Goal: Transaction & Acquisition: Purchase product/service

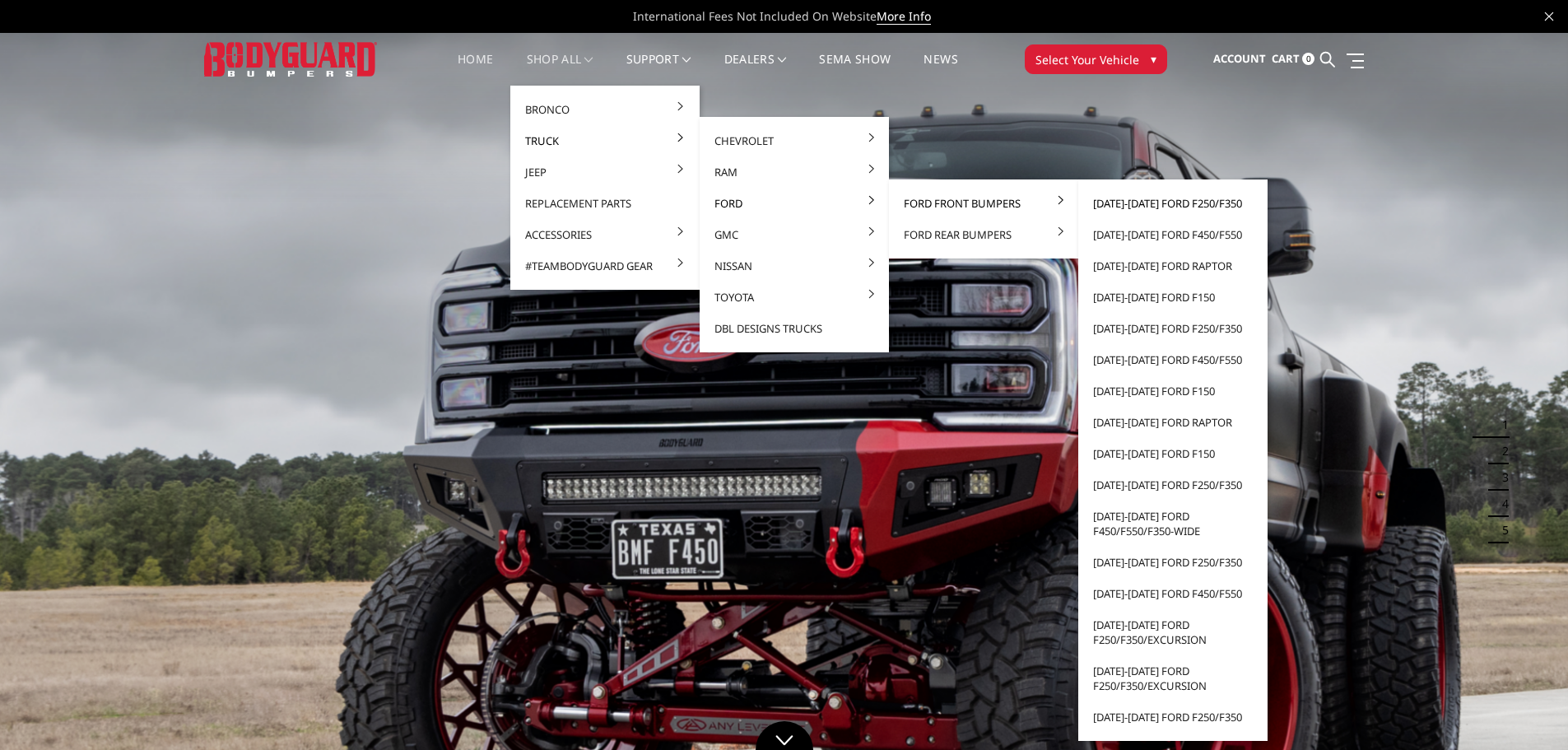
click at [1113, 199] on link "[DATE]-[DATE] Ford F250/F350" at bounding box center [1172, 203] width 176 height 31
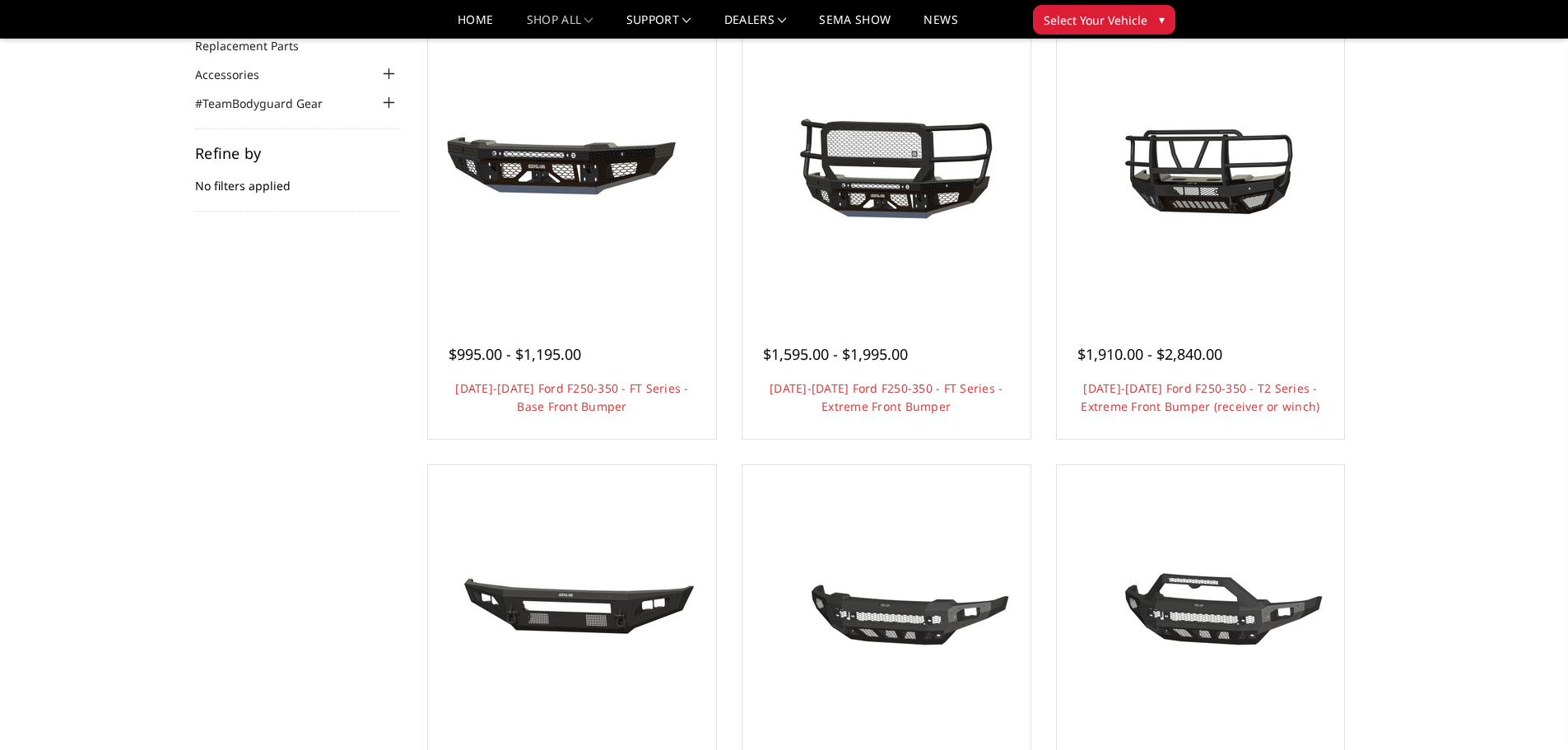
scroll to position [165, 0]
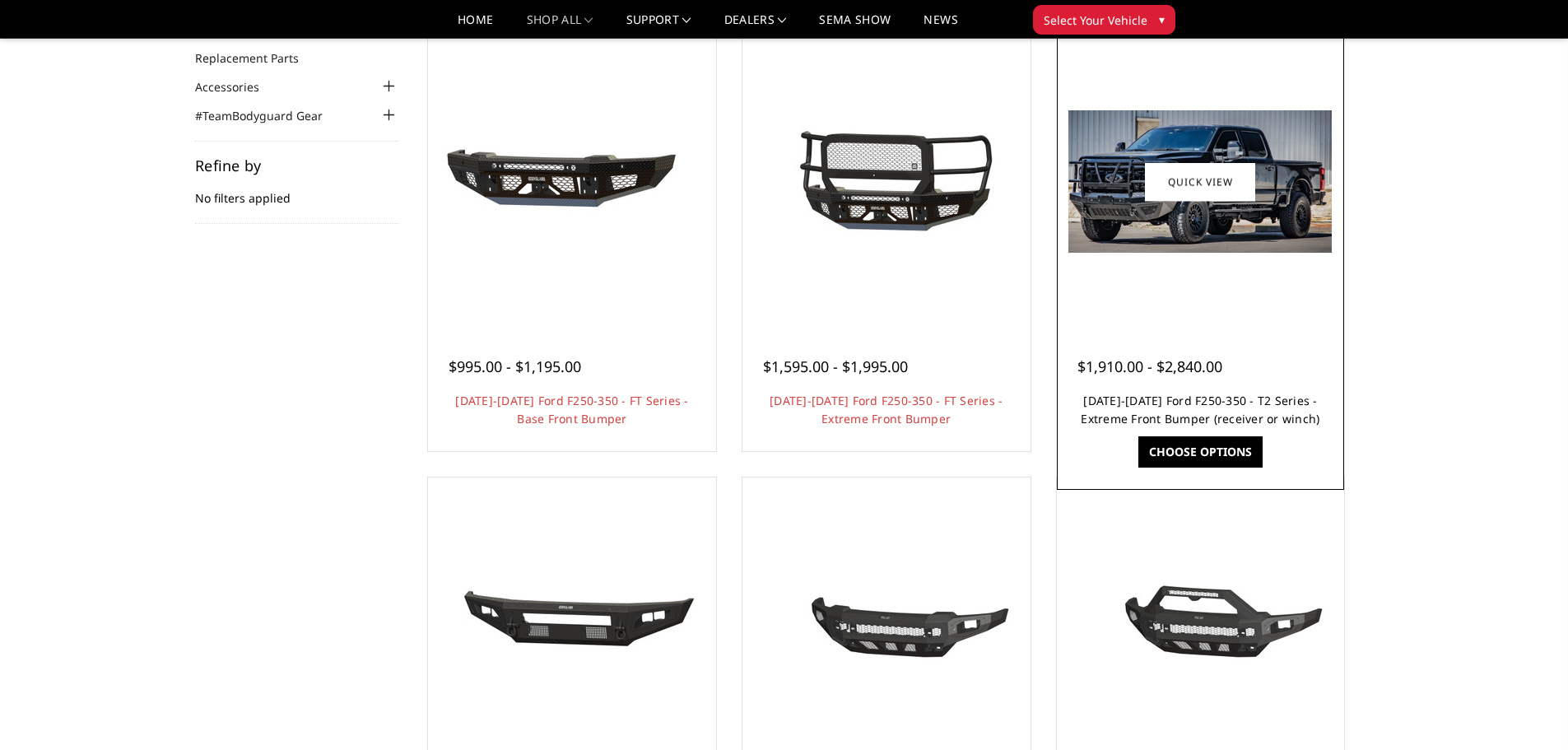
click at [1210, 398] on link "[DATE]-[DATE] Ford F250-350 - T2 Series - Extreme Front Bumper (receiver or win…" at bounding box center [1199, 409] width 239 height 34
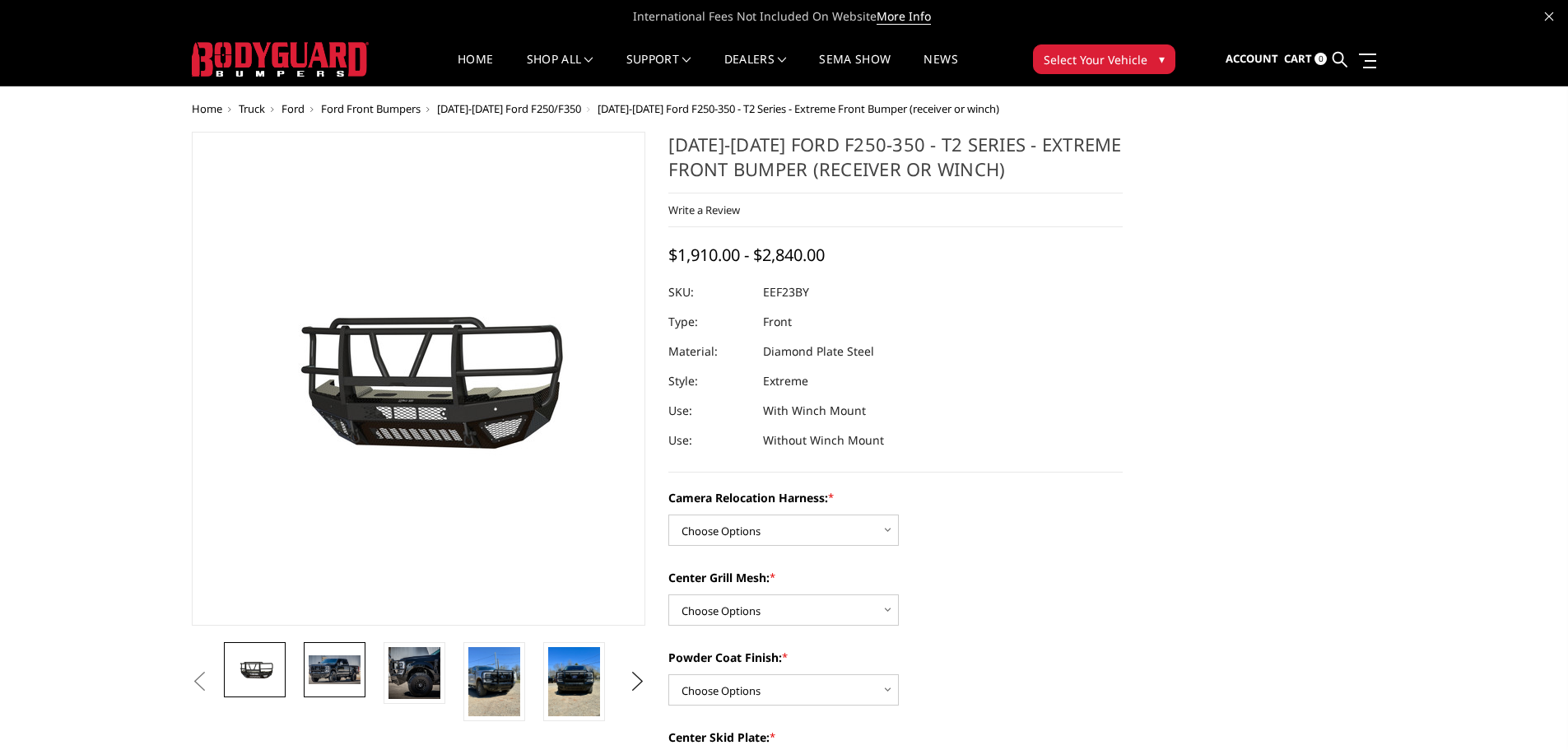
click at [327, 680] on img at bounding box center [335, 669] width 52 height 28
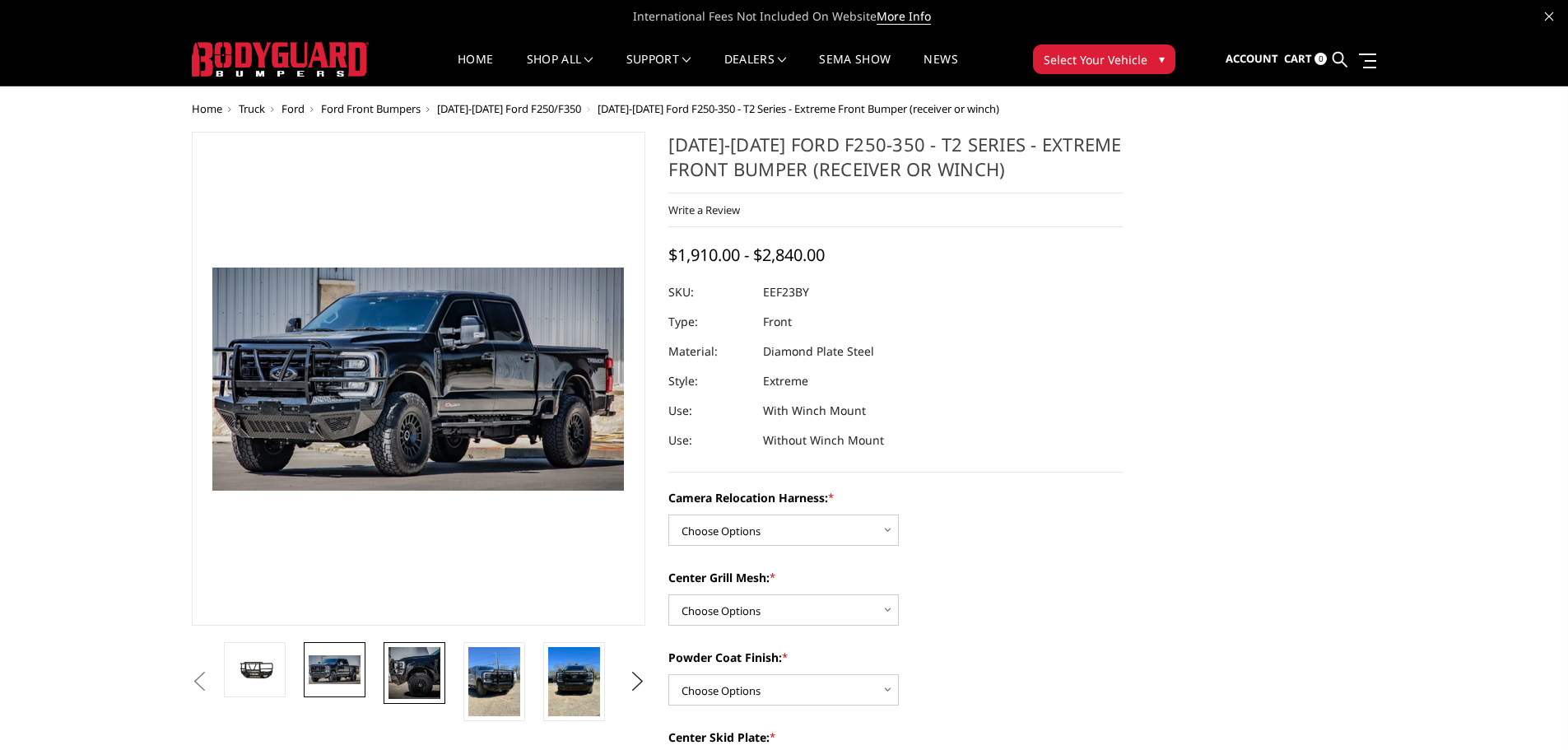
click at [417, 682] on img at bounding box center [415, 673] width 52 height 52
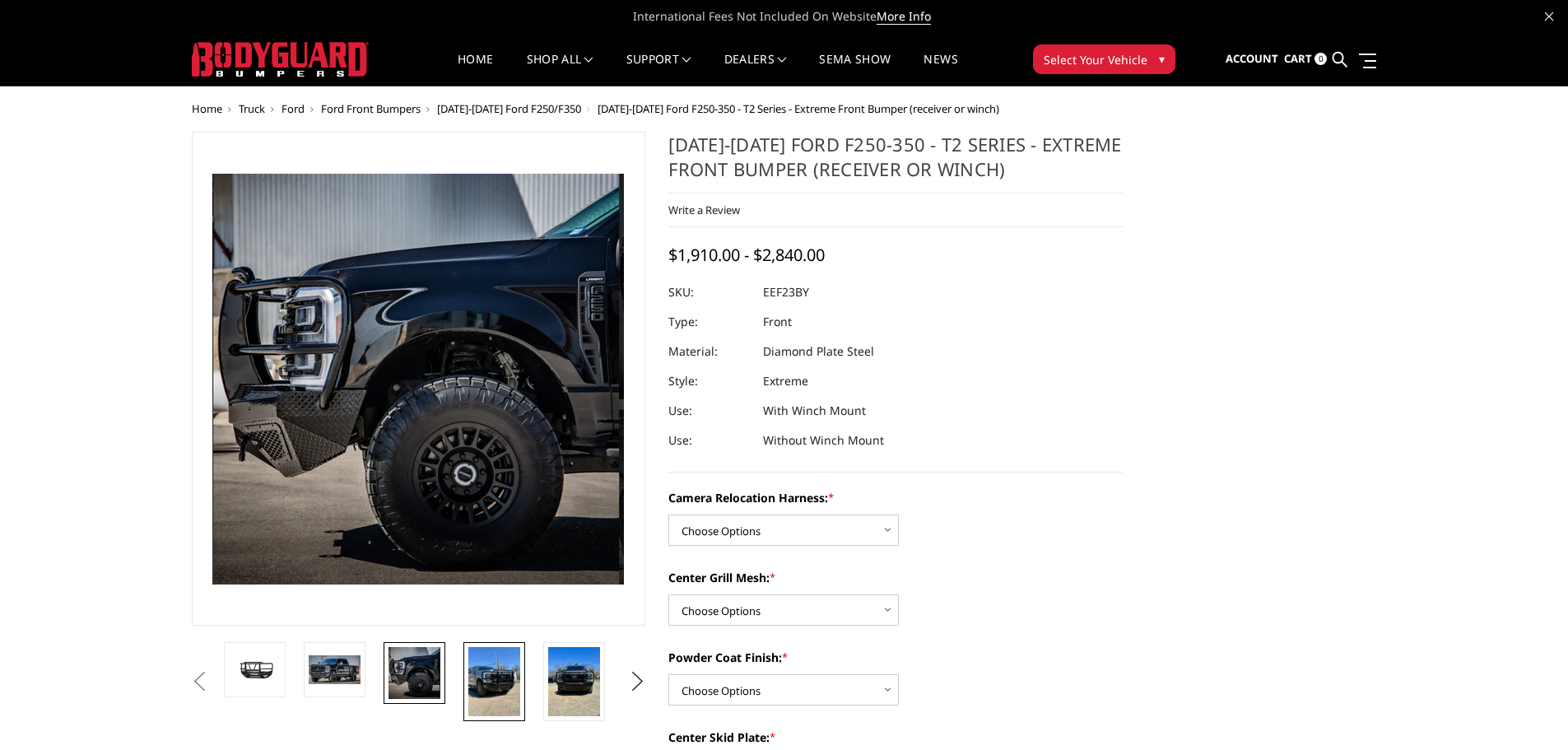
click at [479, 681] on img at bounding box center [495, 681] width 52 height 69
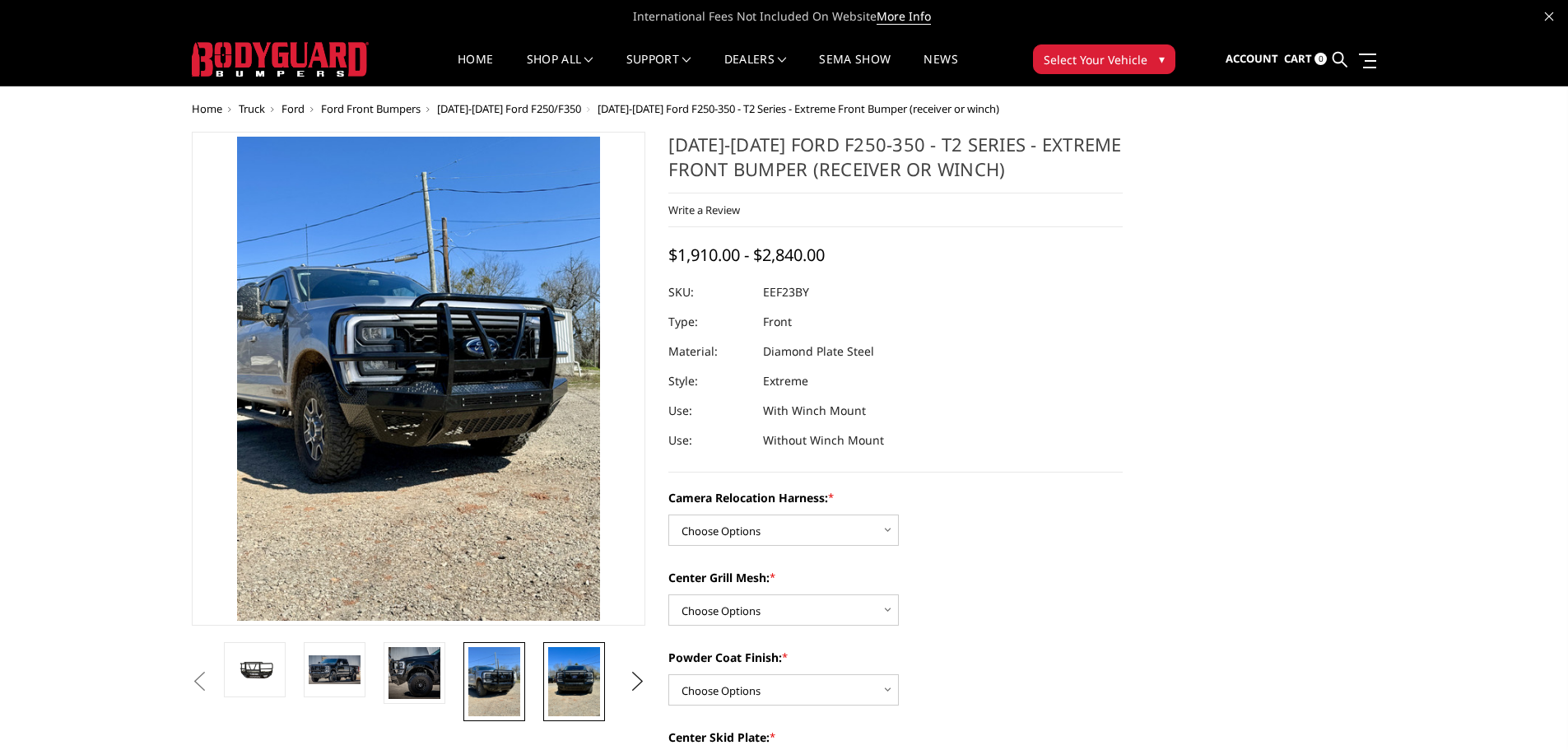
click at [588, 677] on img at bounding box center [574, 681] width 52 height 69
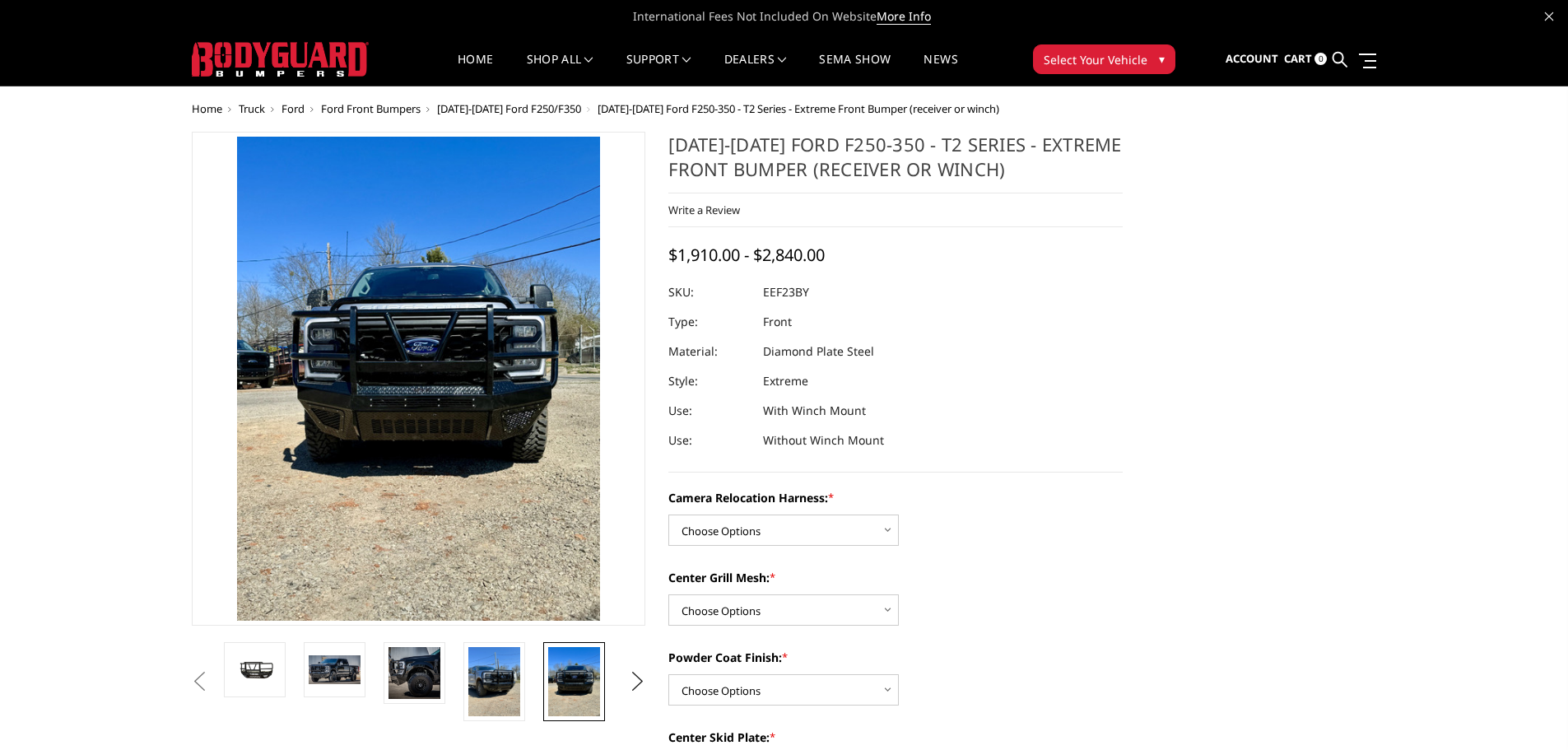
click at [517, 109] on span "[DATE]-[DATE] Ford F250/F350" at bounding box center [509, 109] width 144 height 15
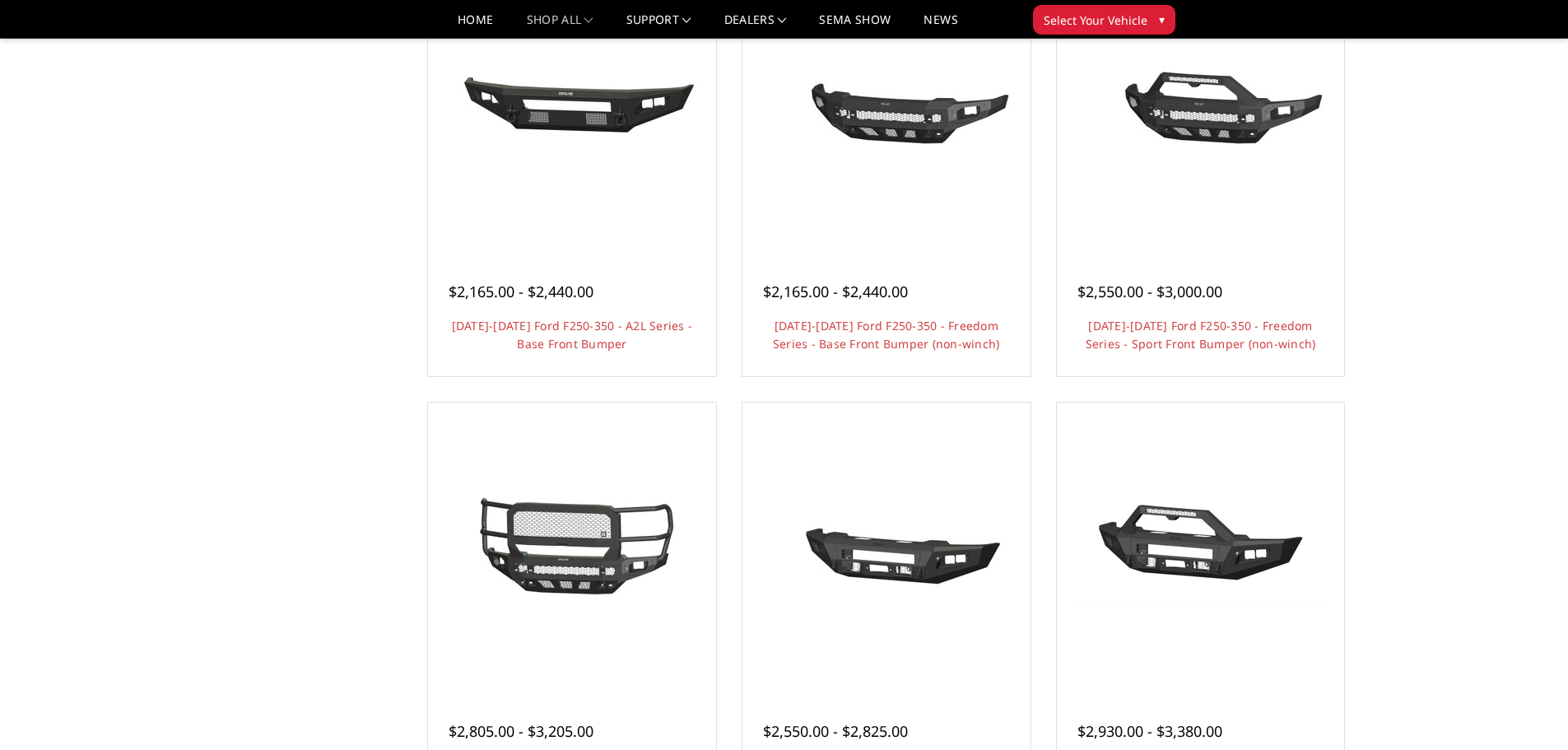
scroll to position [768, 0]
